Goal: Transaction & Acquisition: Purchase product/service

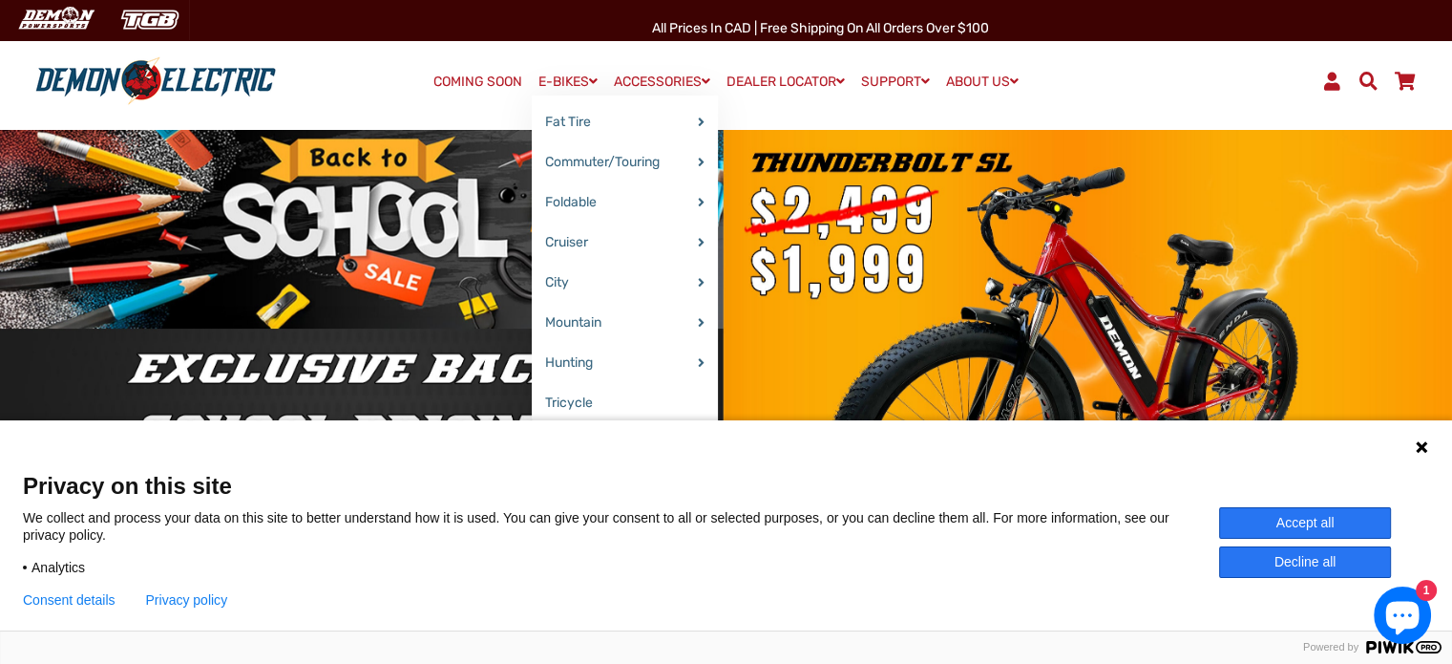
click at [554, 83] on link "E-BIKES" at bounding box center [568, 82] width 73 height 28
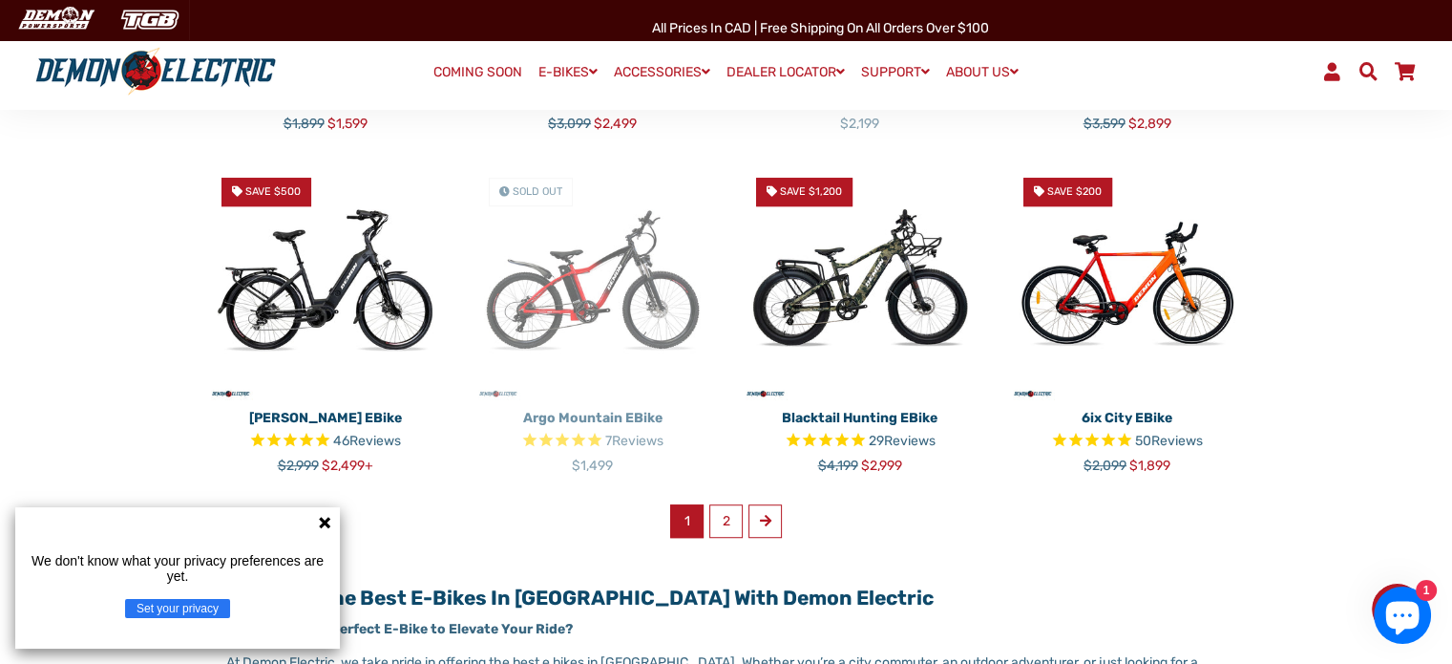
scroll to position [1146, 0]
click at [724, 519] on link "2" at bounding box center [725, 520] width 33 height 33
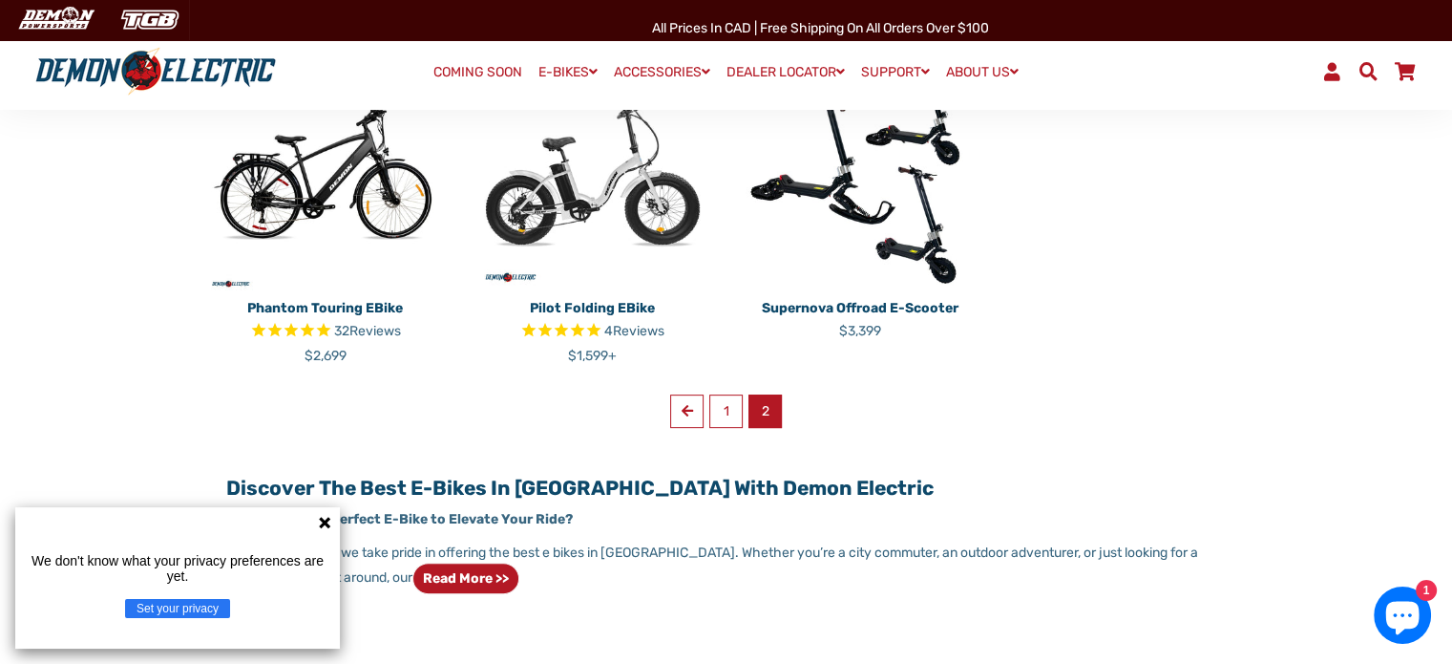
scroll to position [573, 0]
click at [677, 408] on link "Previous" at bounding box center [686, 409] width 33 height 33
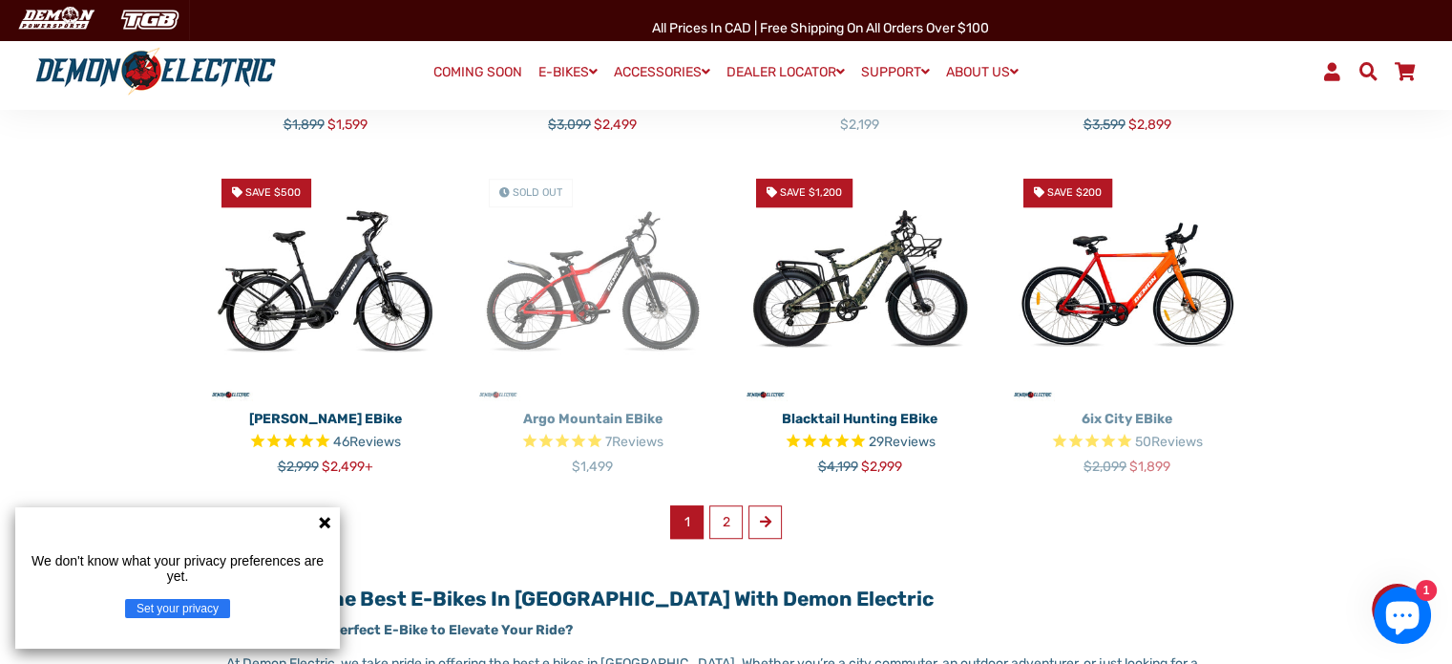
scroll to position [1146, 0]
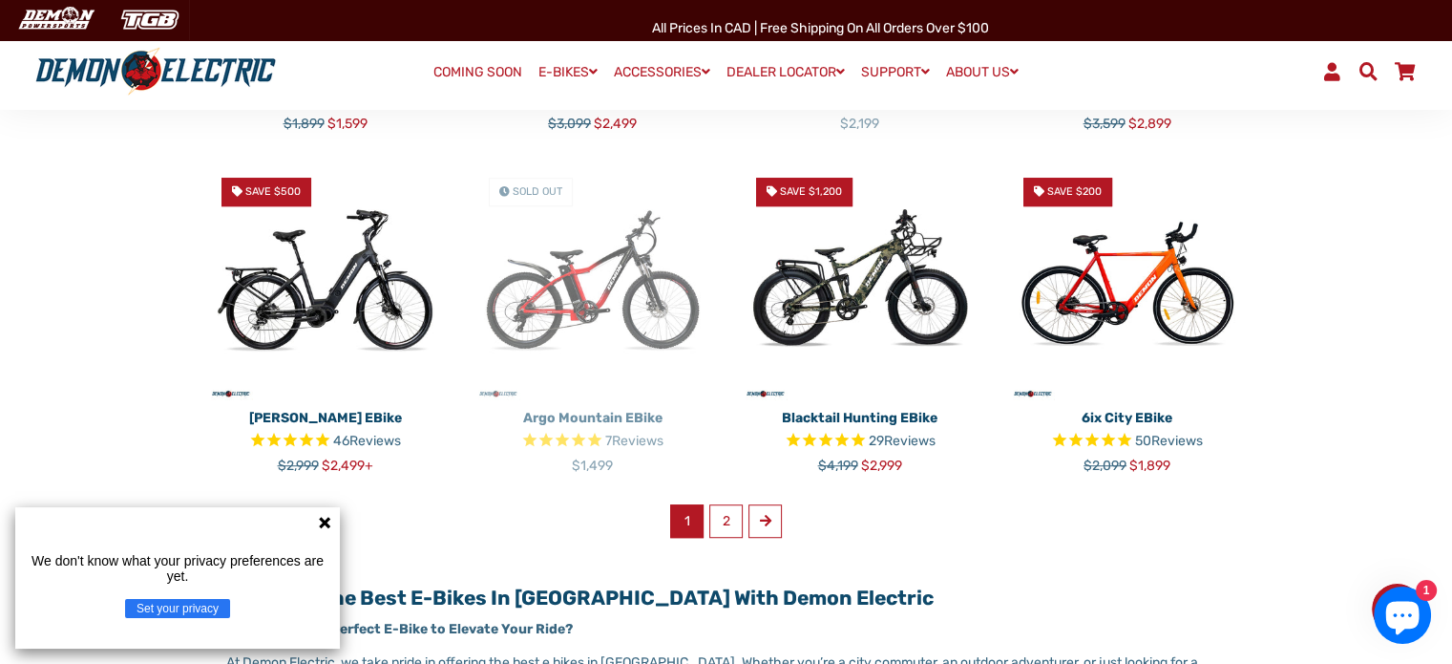
click at [1134, 410] on p "6ix City eBike" at bounding box center [1127, 418] width 239 height 20
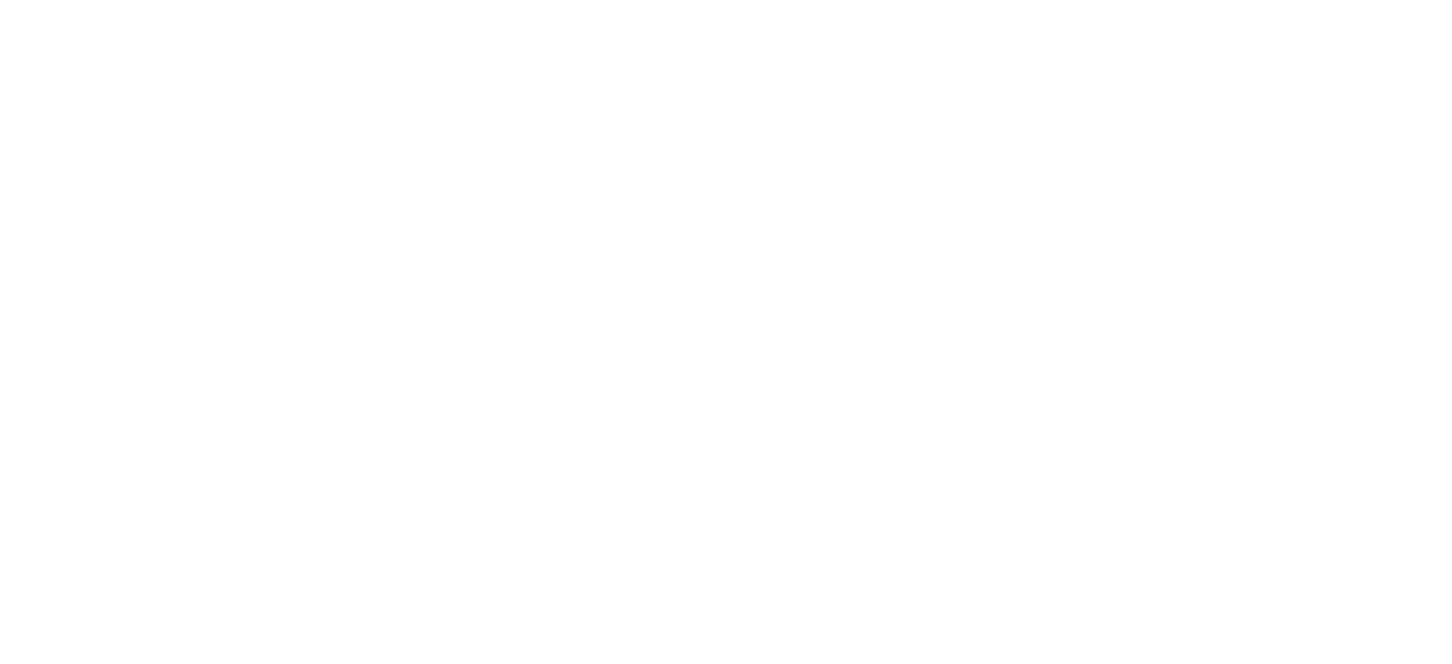
select select "******"
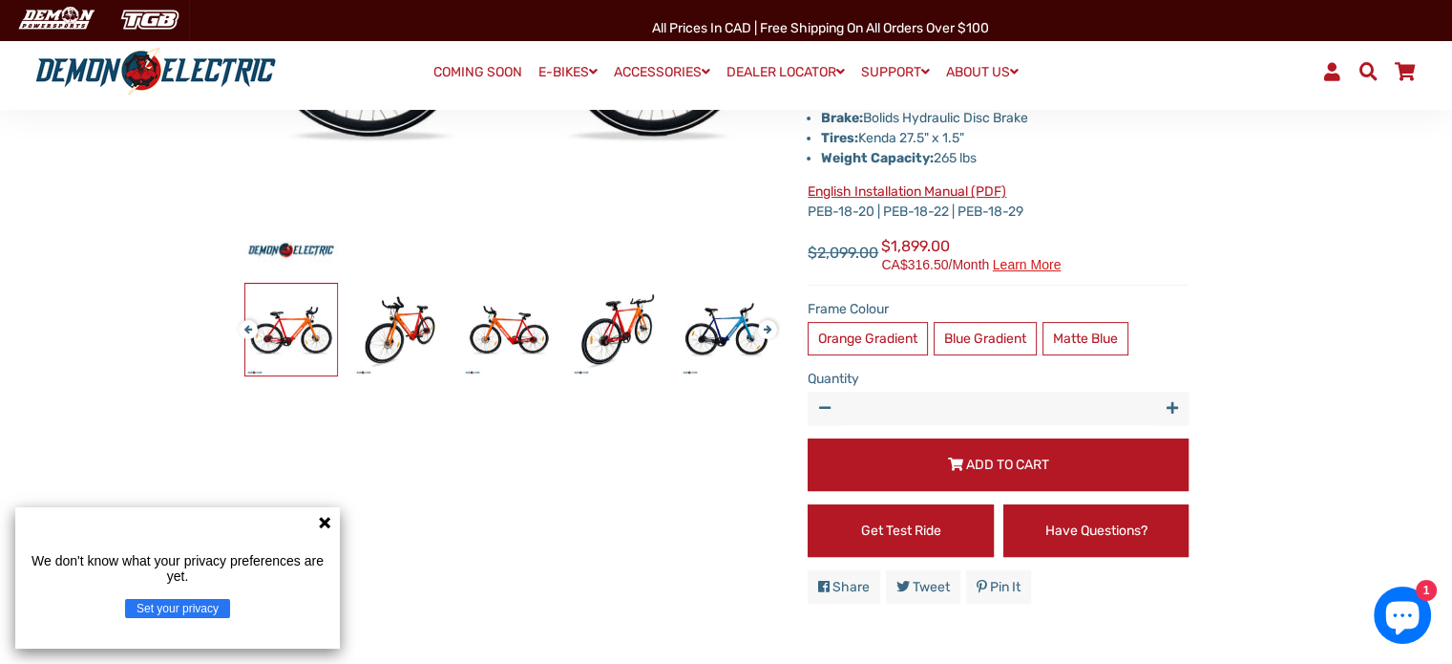
scroll to position [508, 0]
click at [1108, 342] on label "Matte Blue" at bounding box center [1086, 338] width 86 height 33
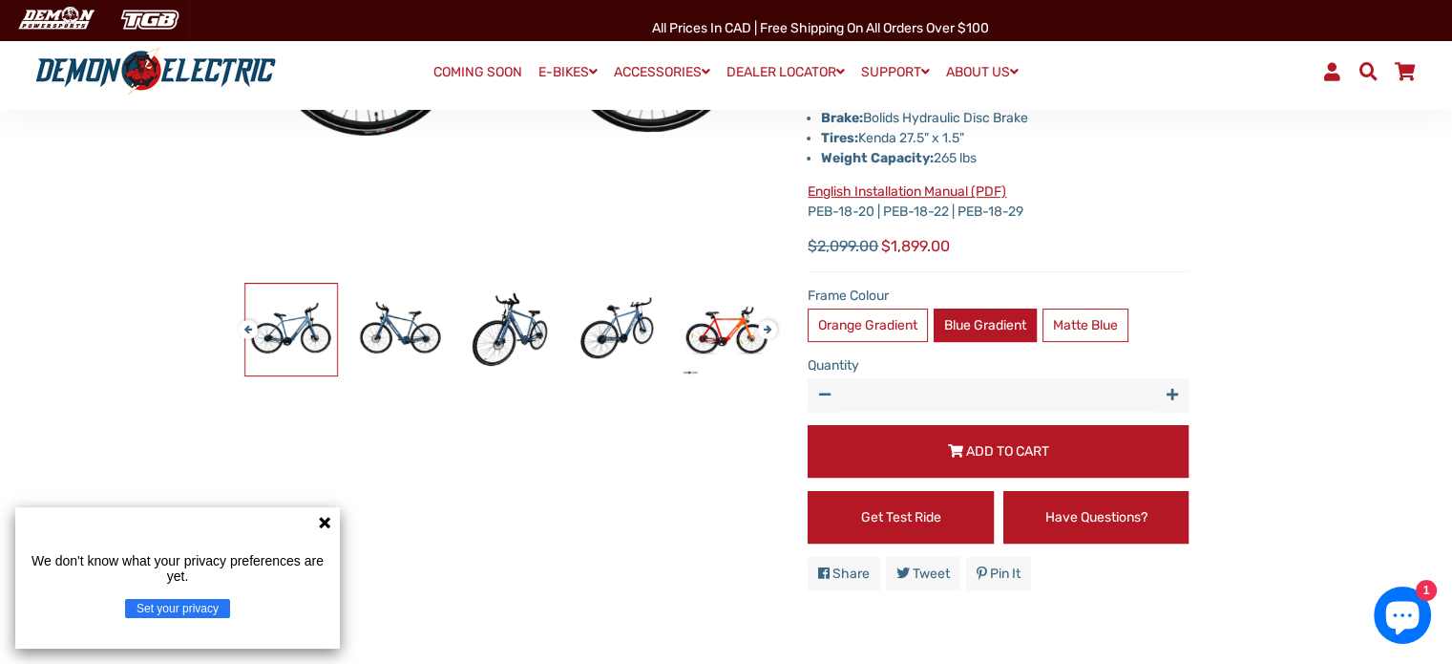
click at [994, 327] on label "Blue Gradient" at bounding box center [985, 324] width 103 height 33
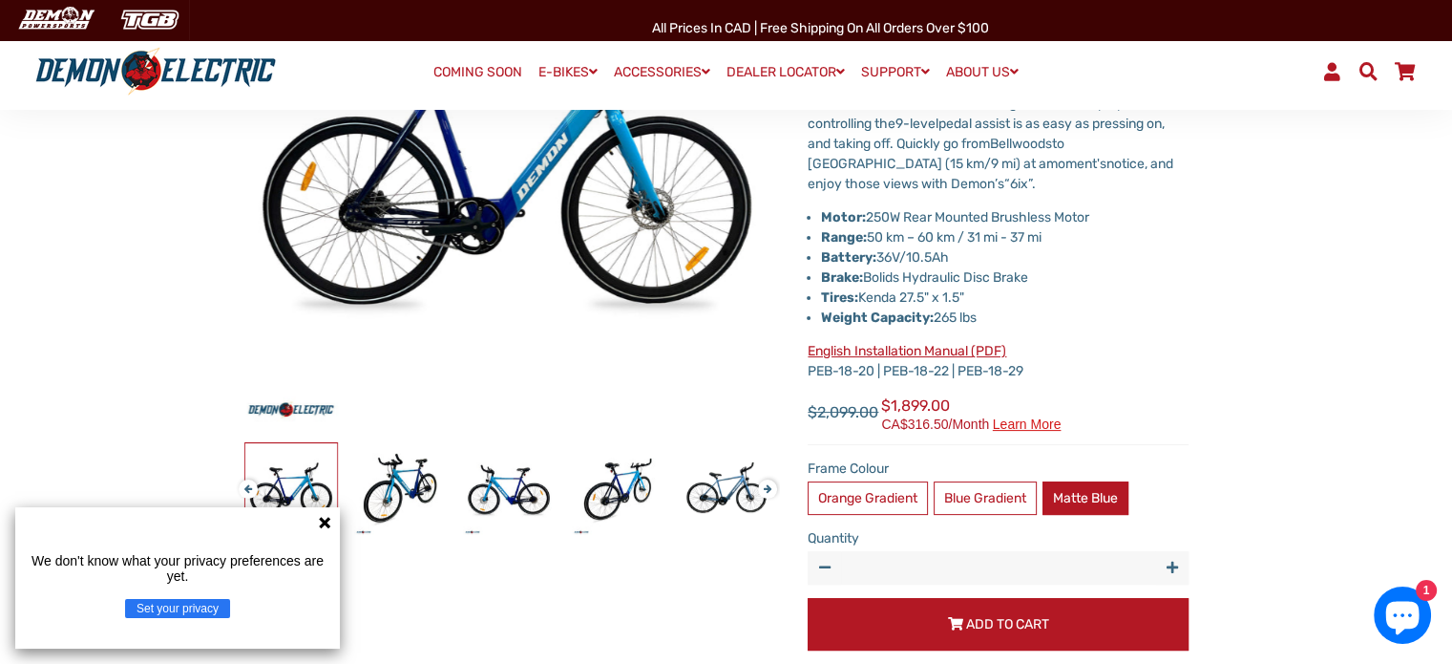
click at [1097, 501] on label "Matte Blue" at bounding box center [1086, 497] width 86 height 33
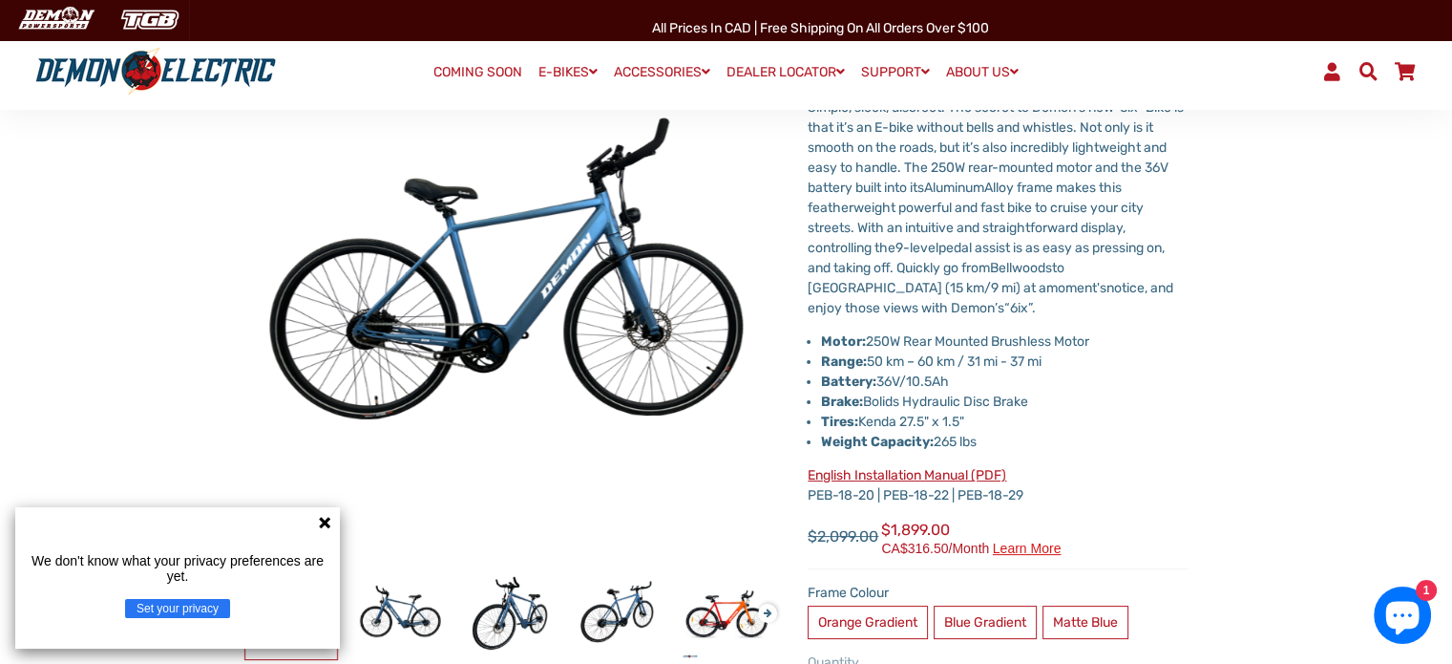
scroll to position [223, 0]
click at [1105, 625] on label "Matte Blue" at bounding box center [1086, 622] width 86 height 33
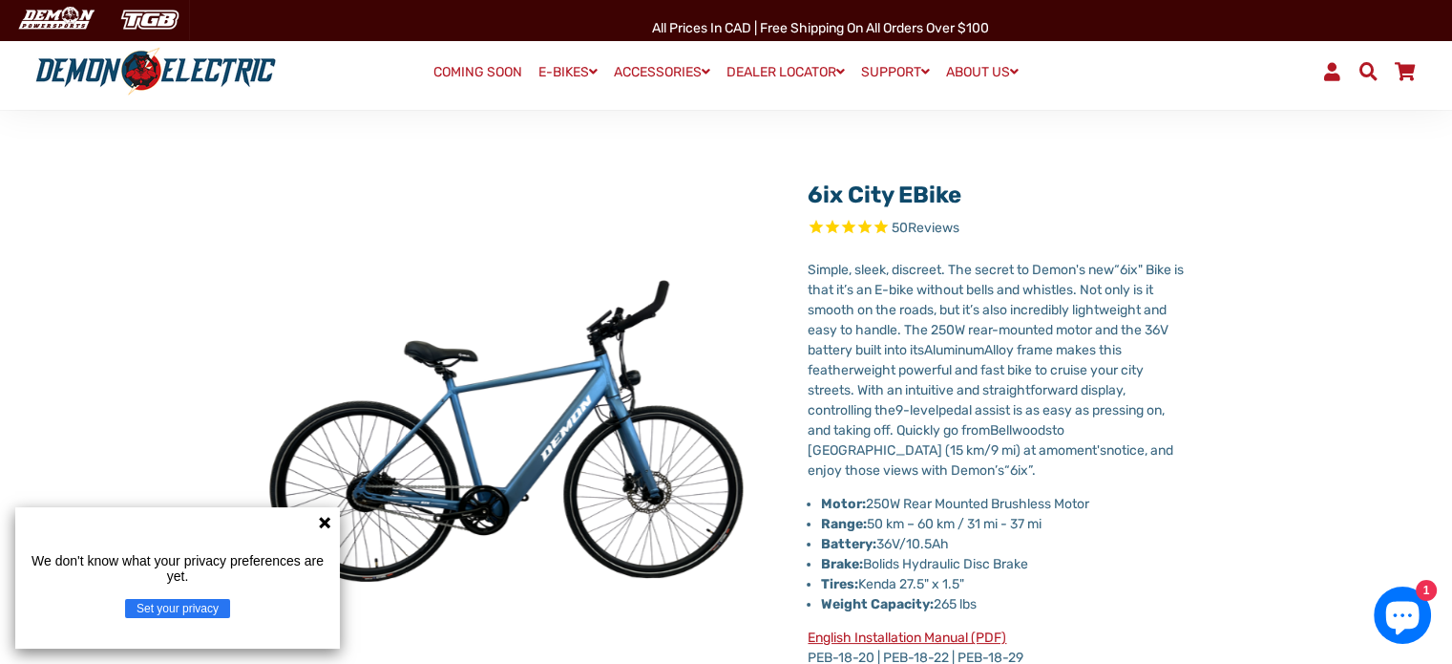
scroll to position [46, 0]
